Goal: Task Accomplishment & Management: Use online tool/utility

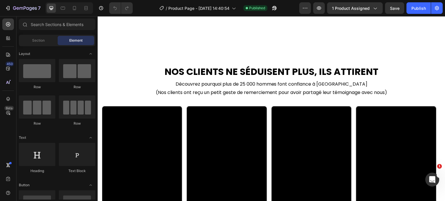
scroll to position [434, 0]
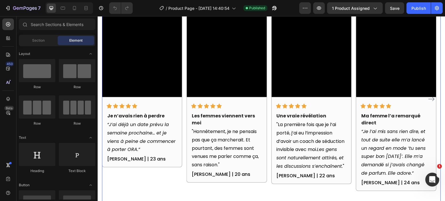
click at [270, 43] on div "Video Icon Icon Icon Icon Icon Row Je n’avais rien à perdre Text block “J’ai dé…" at bounding box center [271, 98] width 339 height 217
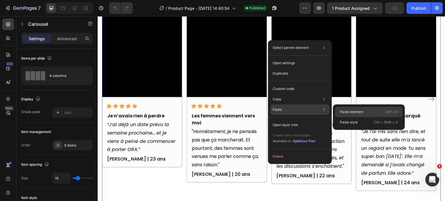
click at [349, 114] on p "Paste element" at bounding box center [351, 111] width 23 height 5
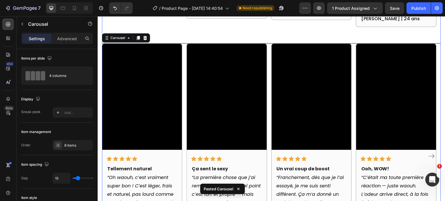
scroll to position [541, 0]
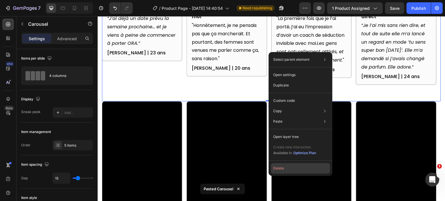
drag, startPoint x: 282, startPoint y: 173, endPoint x: 183, endPoint y: 153, distance: 100.6
click at [282, 173] on button "Delete" at bounding box center [300, 168] width 59 height 10
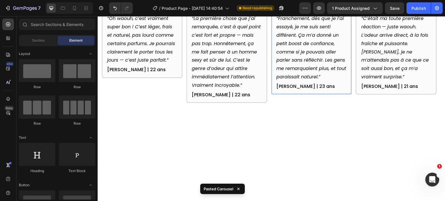
scroll to position [330, 0]
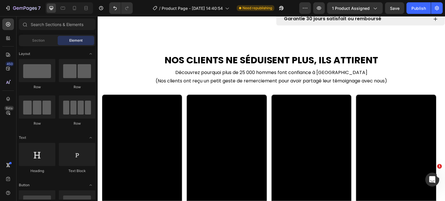
drag, startPoint x: 420, startPoint y: 12, endPoint x: 411, endPoint y: 16, distance: 9.4
click at [420, 12] on button "Publish" at bounding box center [418, 8] width 24 height 12
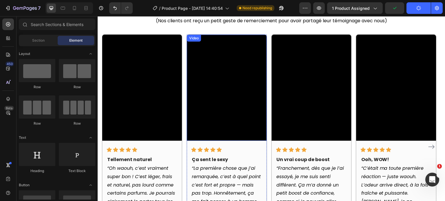
scroll to position [388, 0]
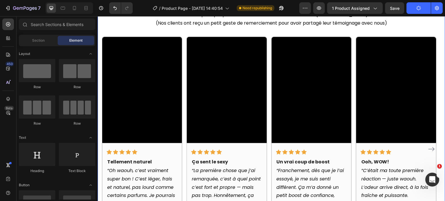
click at [440, 123] on div "NOS CLIENTS NE SÉDUISENT PLUS, ILS ATTIRENT Heading Découvrez pourquoi plus de …" at bounding box center [272, 129] width 348 height 284
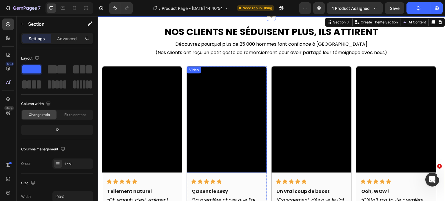
scroll to position [330, 0]
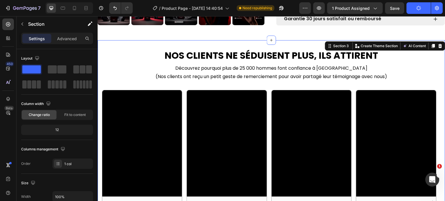
click at [438, 89] on div "NOS CLIENTS NE SÉDUISENT PLUS, ILS ATTIRENT Heading Découvrez pourquoi plus de …" at bounding box center [272, 182] width 348 height 284
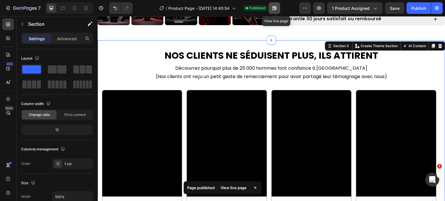
click at [279, 10] on button "button" at bounding box center [274, 8] width 12 height 12
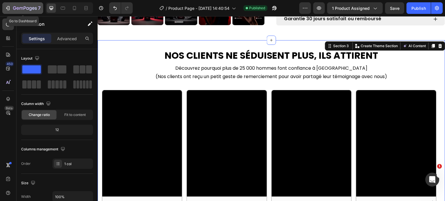
click at [8, 7] on icon "button" at bounding box center [8, 8] width 6 height 6
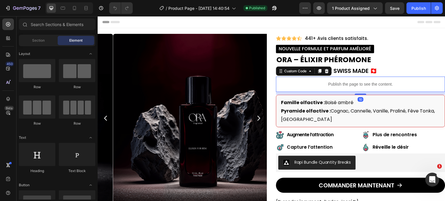
click at [306, 86] on p "Publish the page to see the content." at bounding box center [360, 84] width 169 height 6
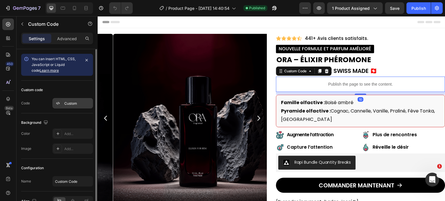
click at [57, 104] on icon at bounding box center [58, 103] width 5 height 5
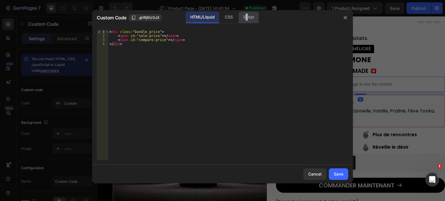
click at [247, 18] on div "Script" at bounding box center [248, 18] width 20 height 12
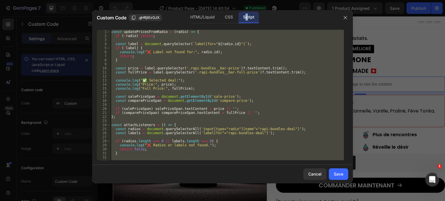
scroll to position [17, 0]
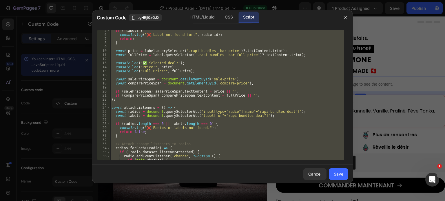
click at [241, 96] on div "if ( ! label ) { console . log ( "❌ Label not found for:" , radio . id ) ; retu…" at bounding box center [227, 95] width 234 height 131
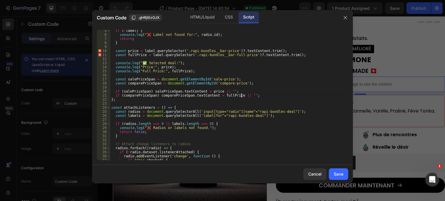
type textarea "document.addEventListener('DOMContentLoaded', waitForRadios);"
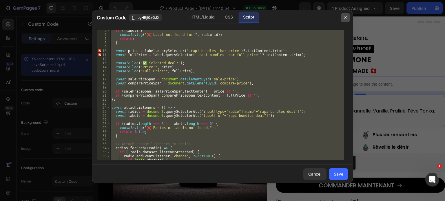
click at [346, 16] on icon "button" at bounding box center [345, 17] width 5 height 5
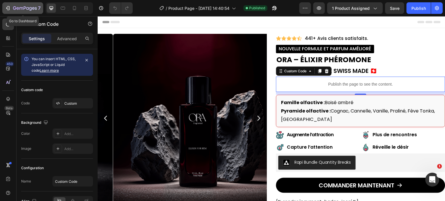
click at [15, 9] on icon "button" at bounding box center [25, 8] width 24 height 5
